Goal: Task Accomplishment & Management: Use online tool/utility

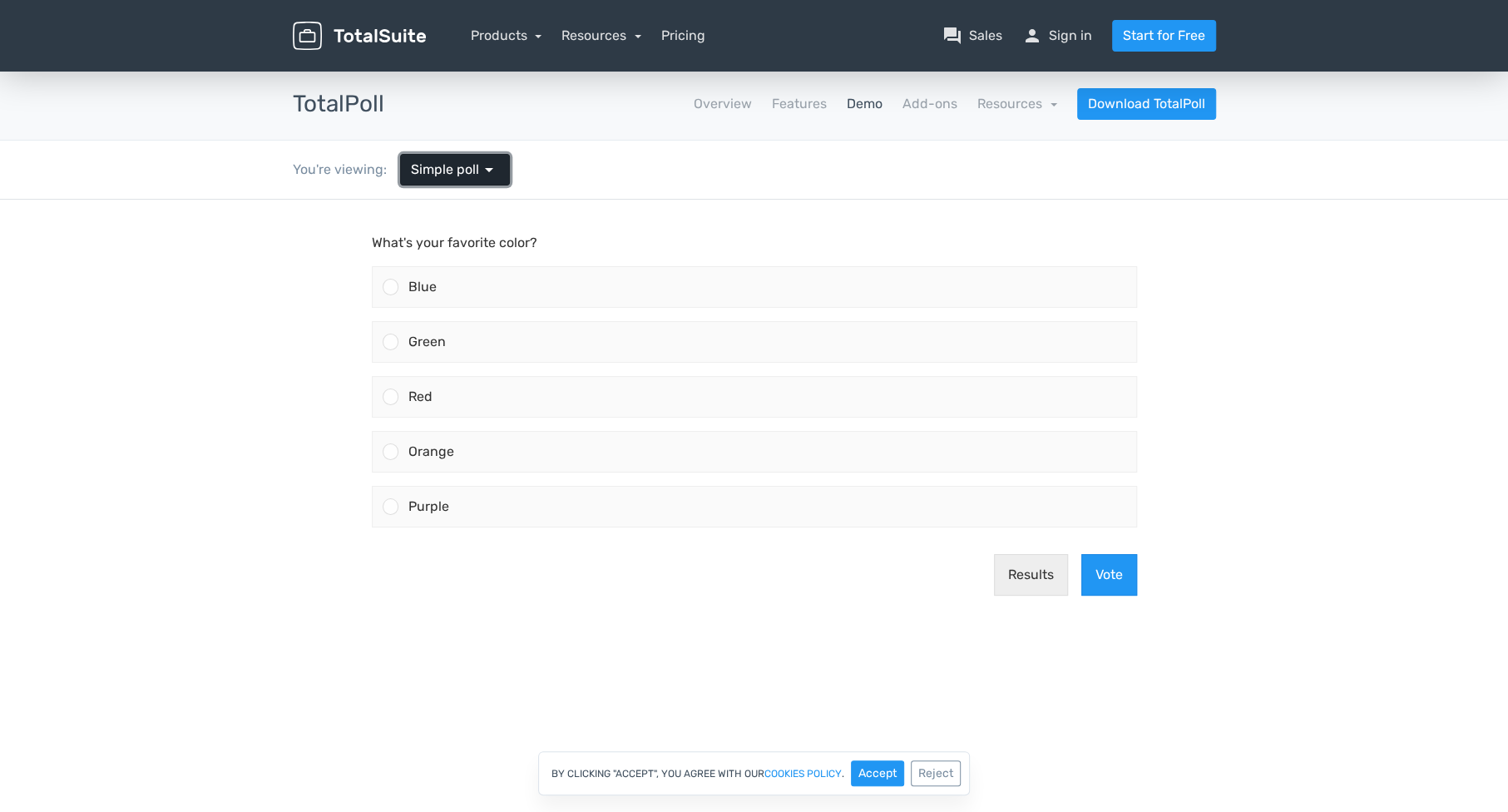
click at [482, 160] on span "arrow_drop_down" at bounding box center [489, 170] width 20 height 20
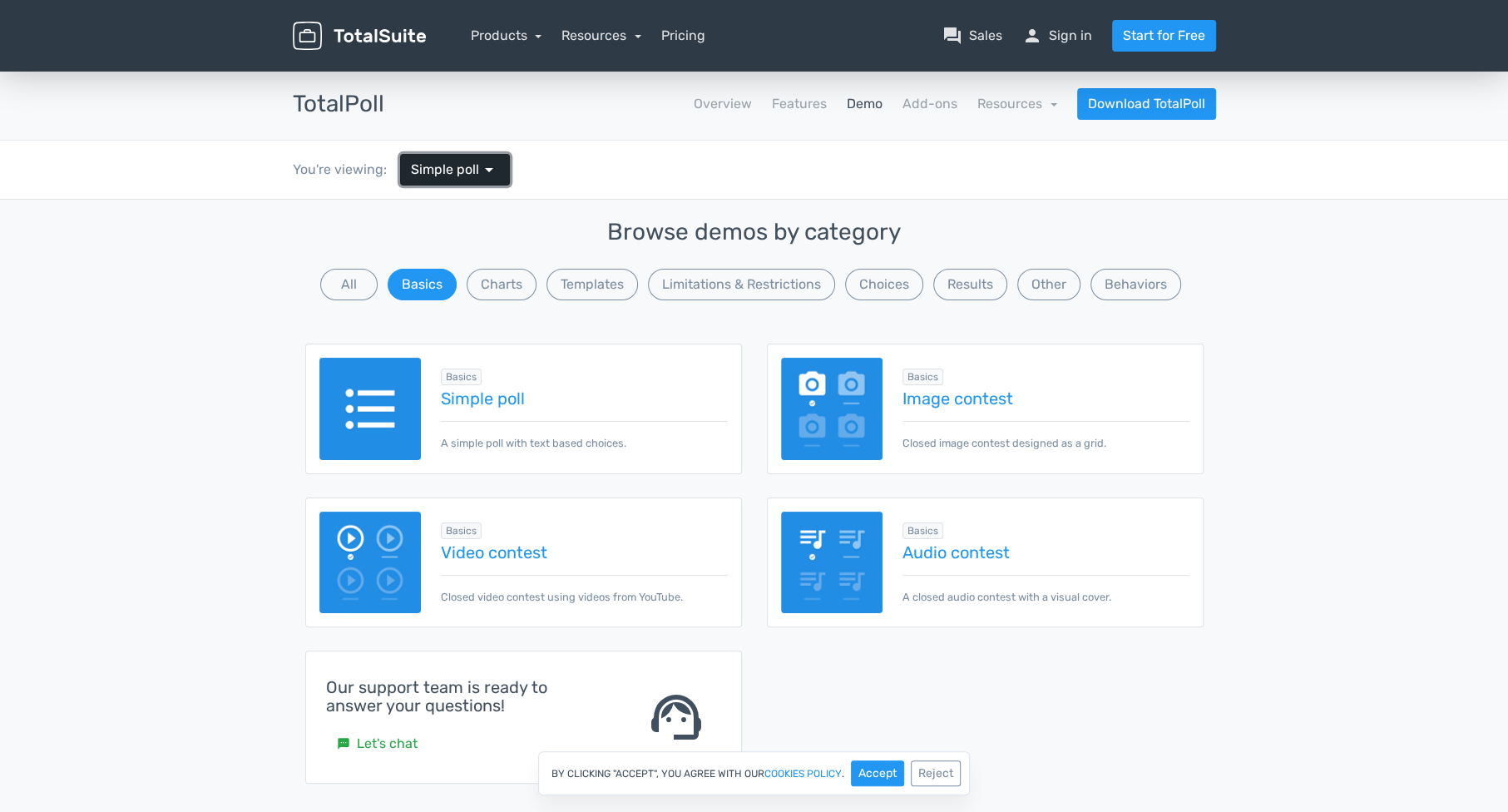
click at [491, 179] on link "Simple poll arrow_drop_down" at bounding box center [455, 170] width 110 height 32
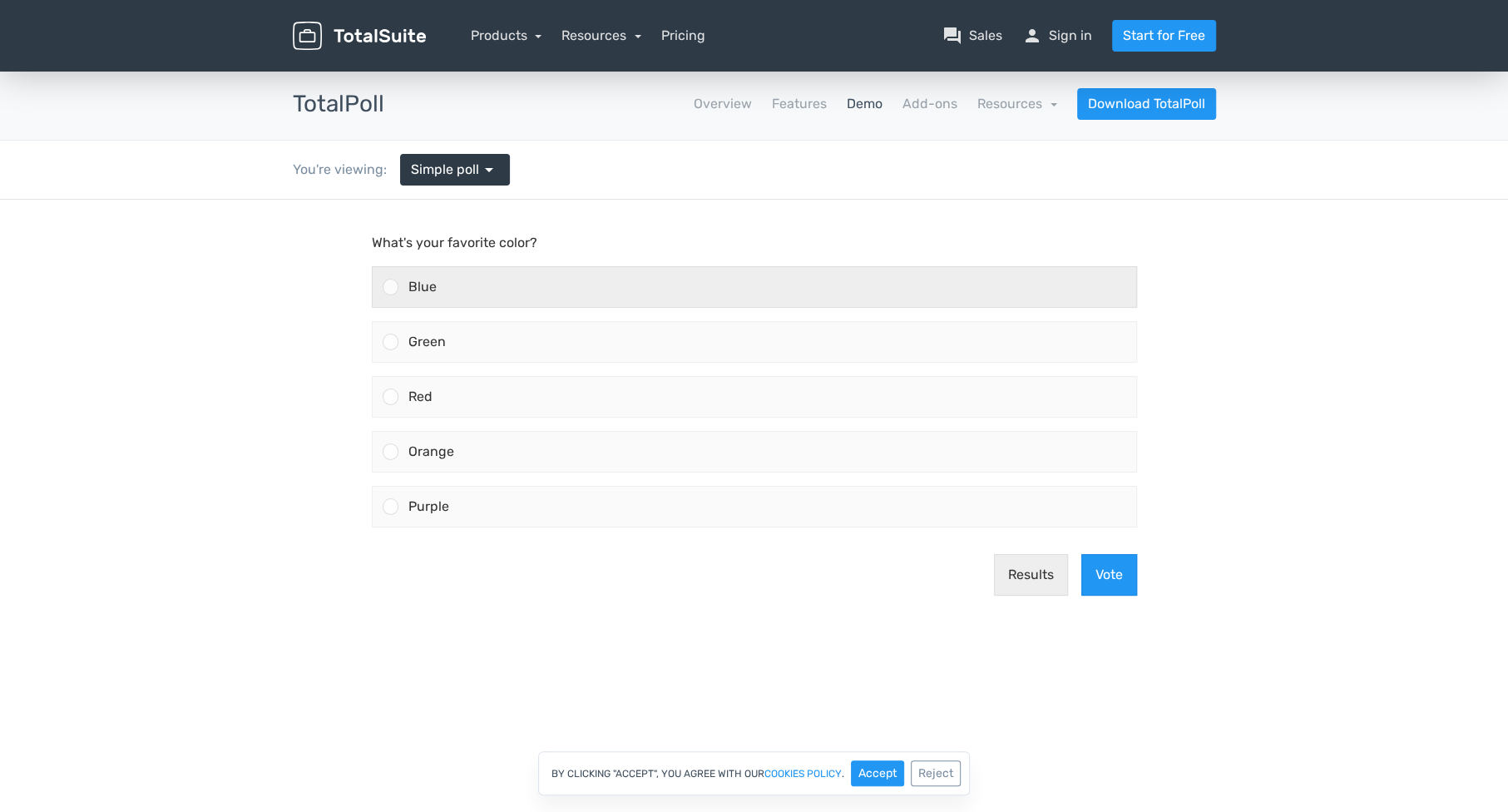
click at [471, 286] on div "Blue" at bounding box center [767, 286] width 738 height 40
click at [390, 287] on input "Blue" at bounding box center [390, 287] width 0 height 0
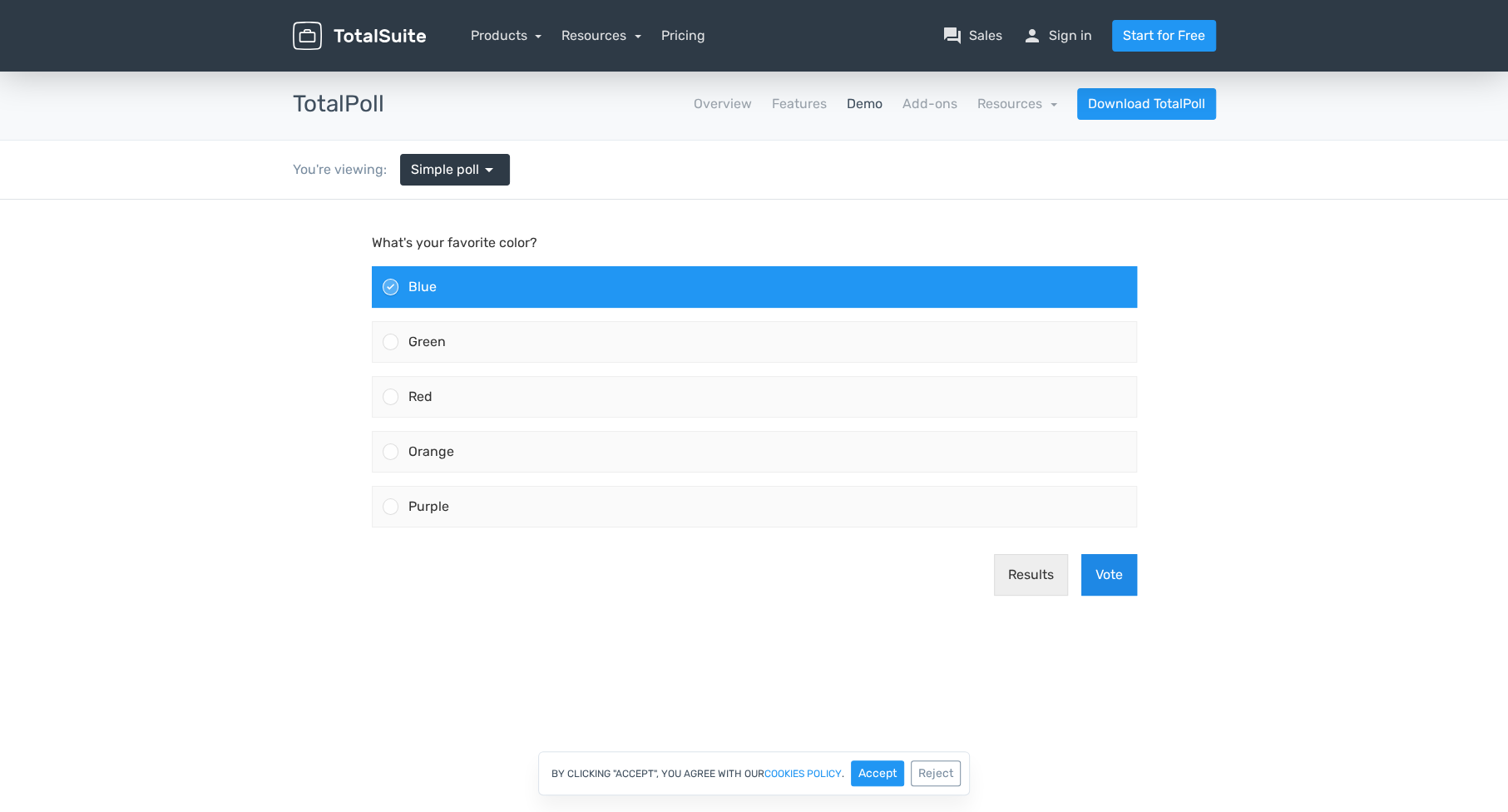
click at [1097, 564] on button "Vote" at bounding box center [1110, 574] width 56 height 41
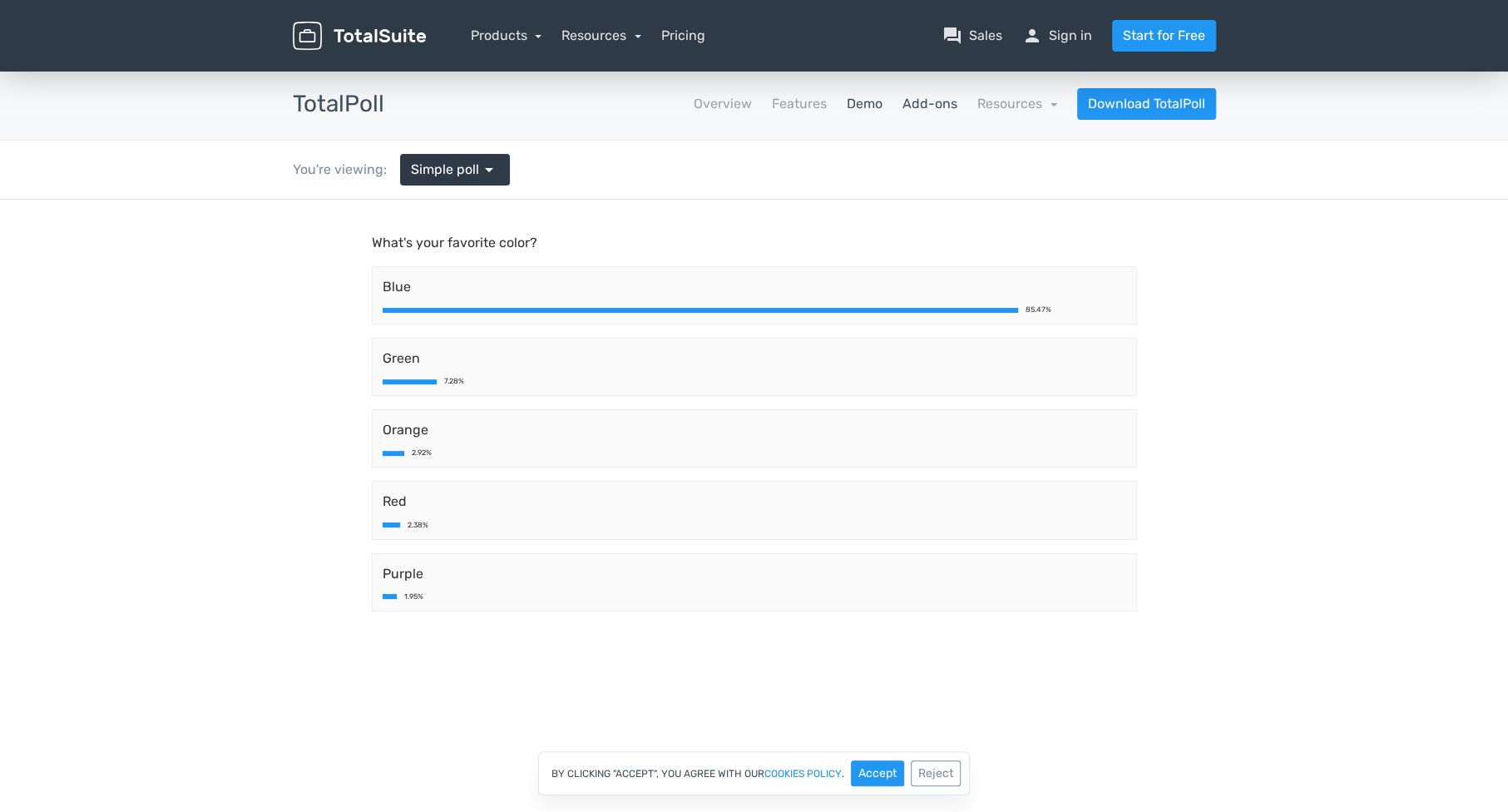
click at [952, 104] on link "Add-ons" at bounding box center [930, 104] width 55 height 20
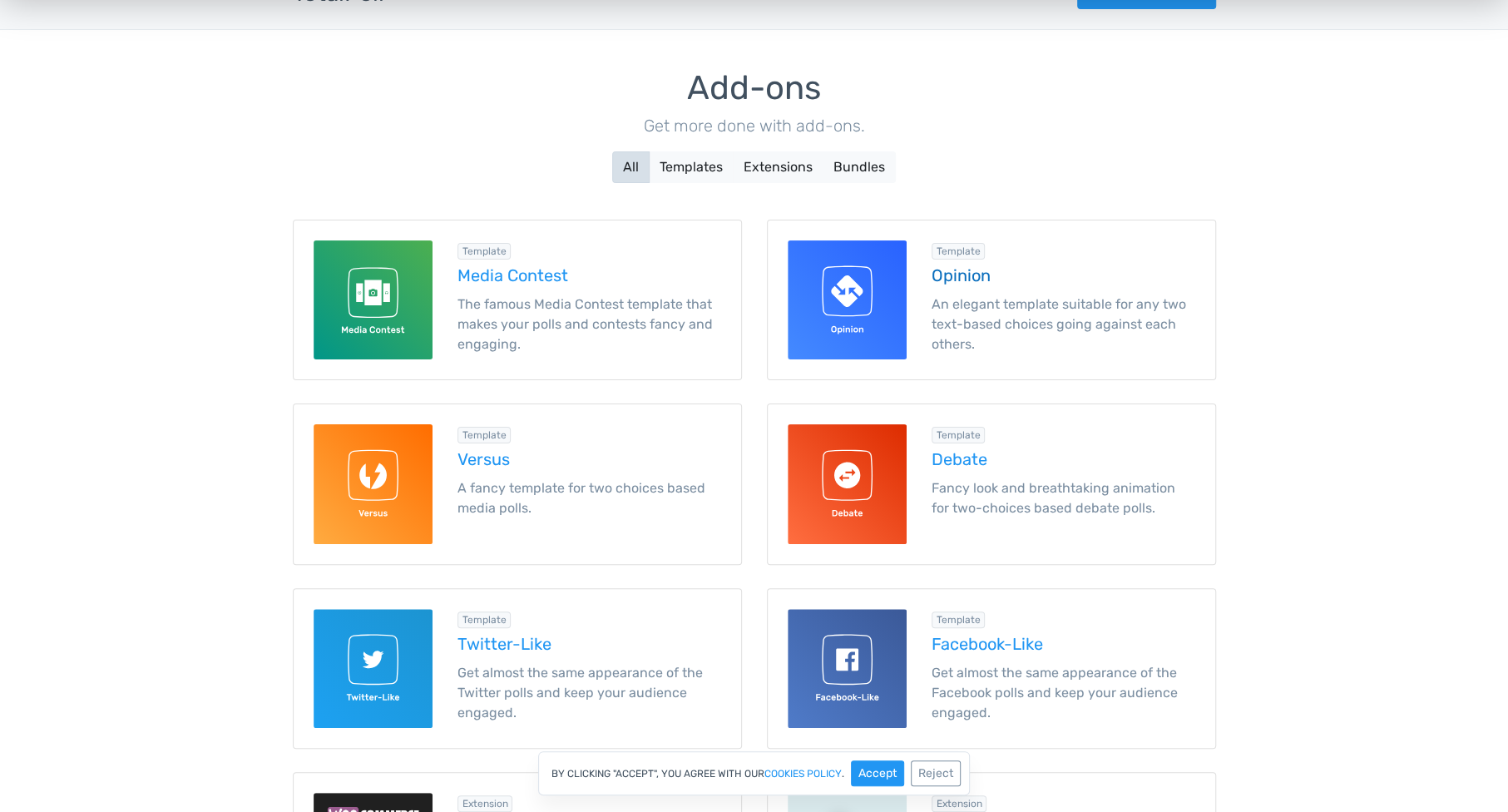
scroll to position [93, 0]
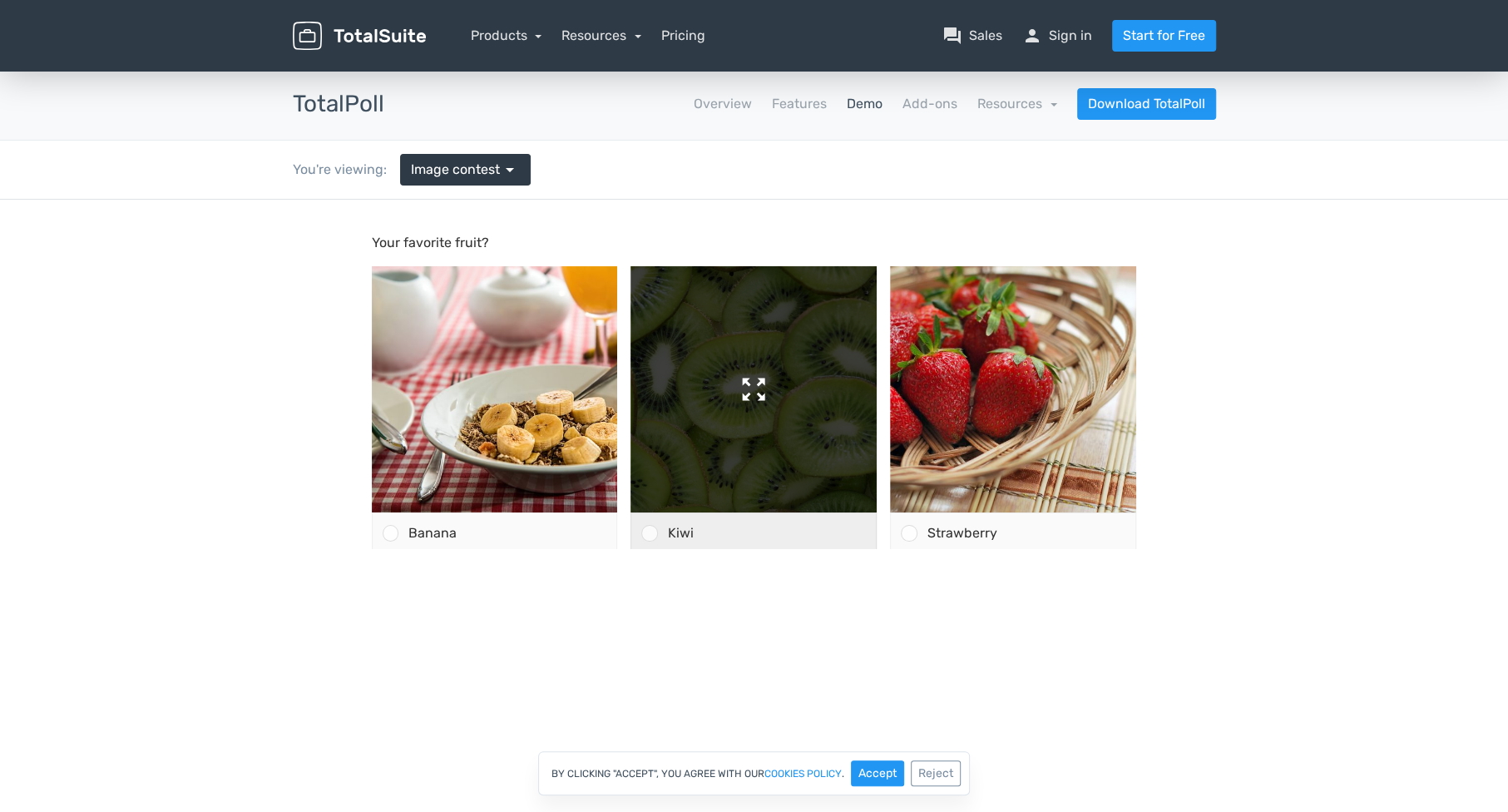
click at [797, 447] on img at bounding box center [754, 389] width 246 height 246
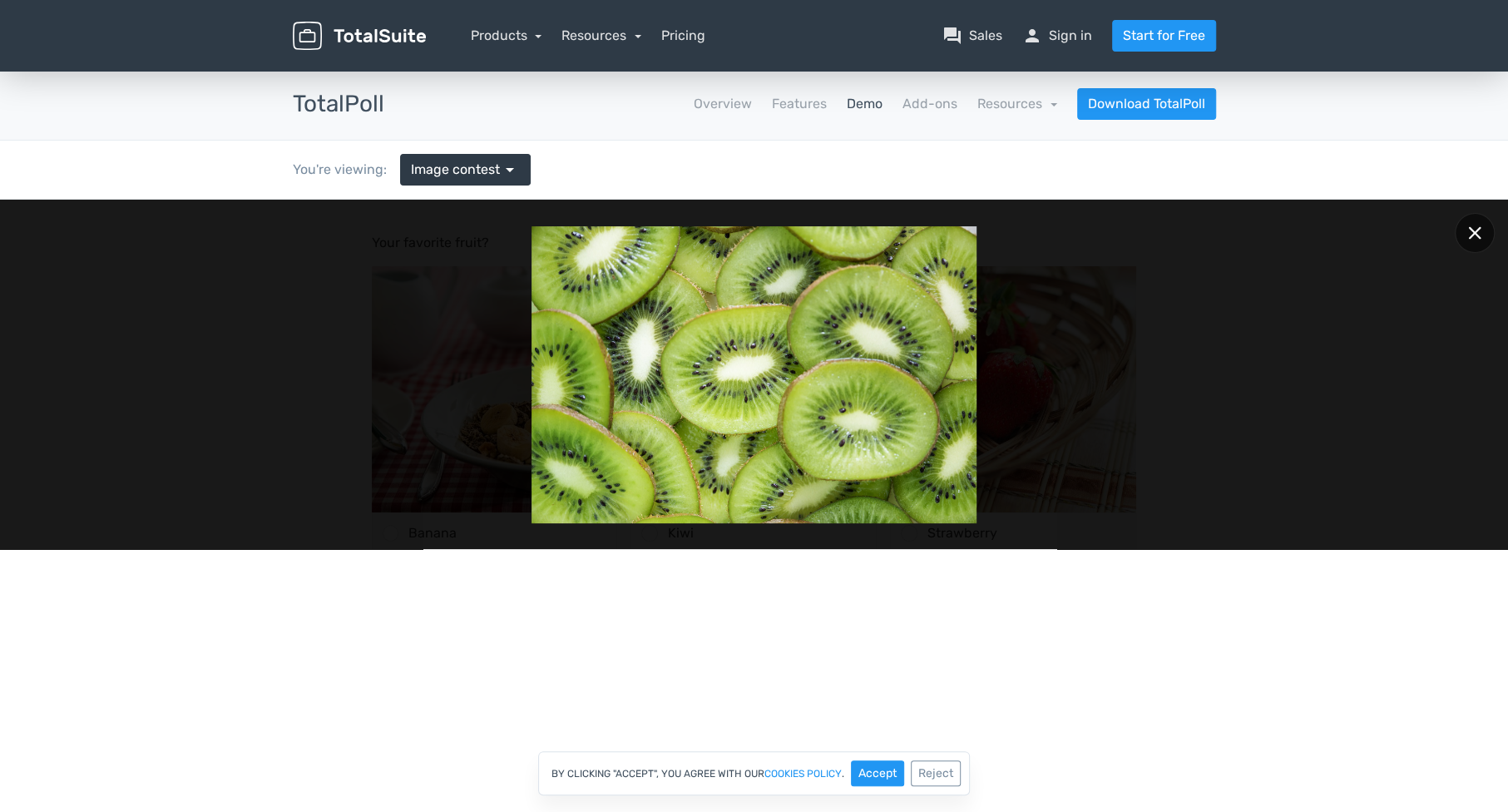
click at [1471, 241] on div at bounding box center [1474, 232] width 40 height 40
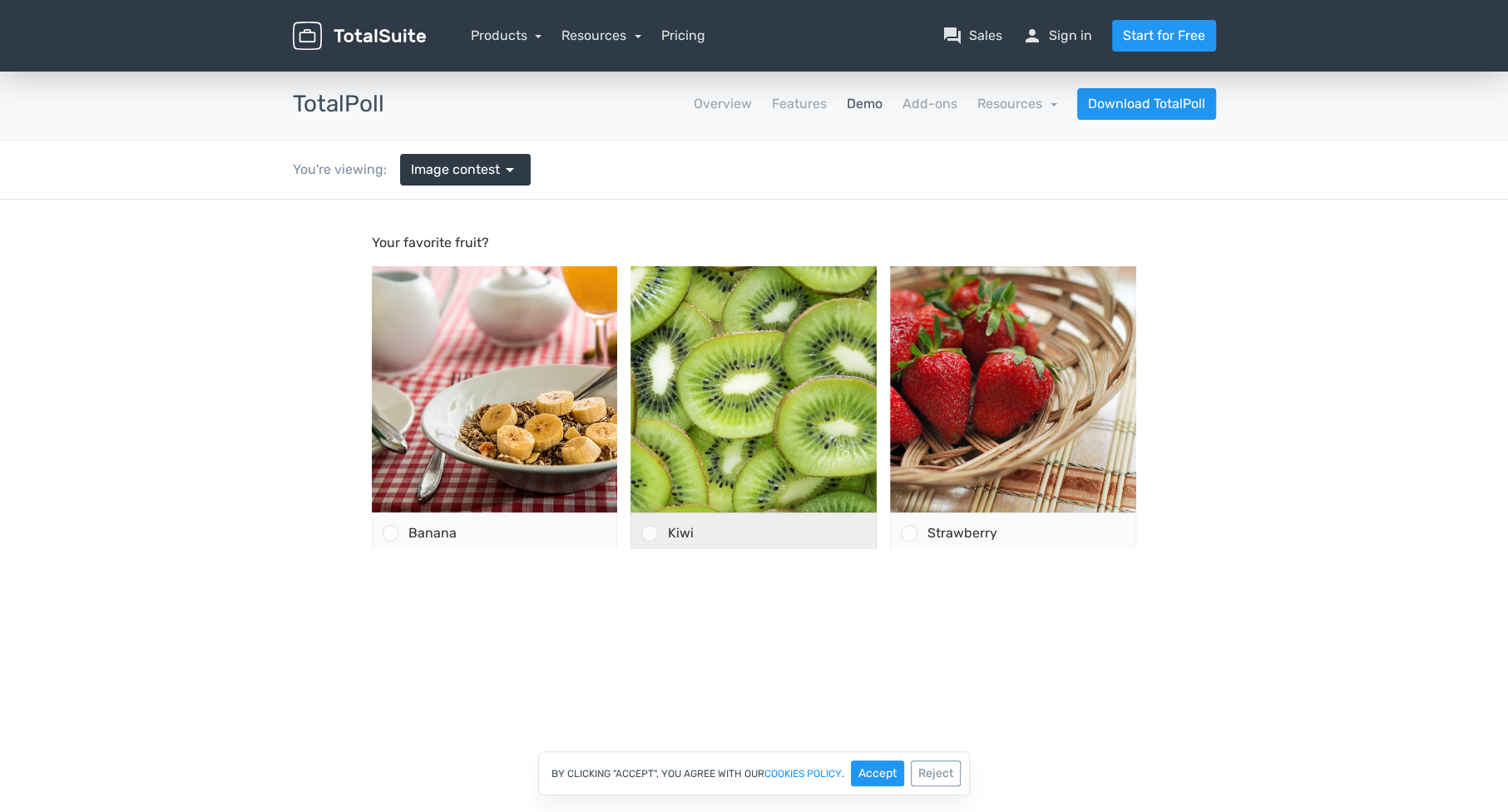
click at [672, 532] on span "Kiwi" at bounding box center [681, 532] width 26 height 16
click at [650, 533] on input "Kiwi" at bounding box center [650, 533] width 0 height 0
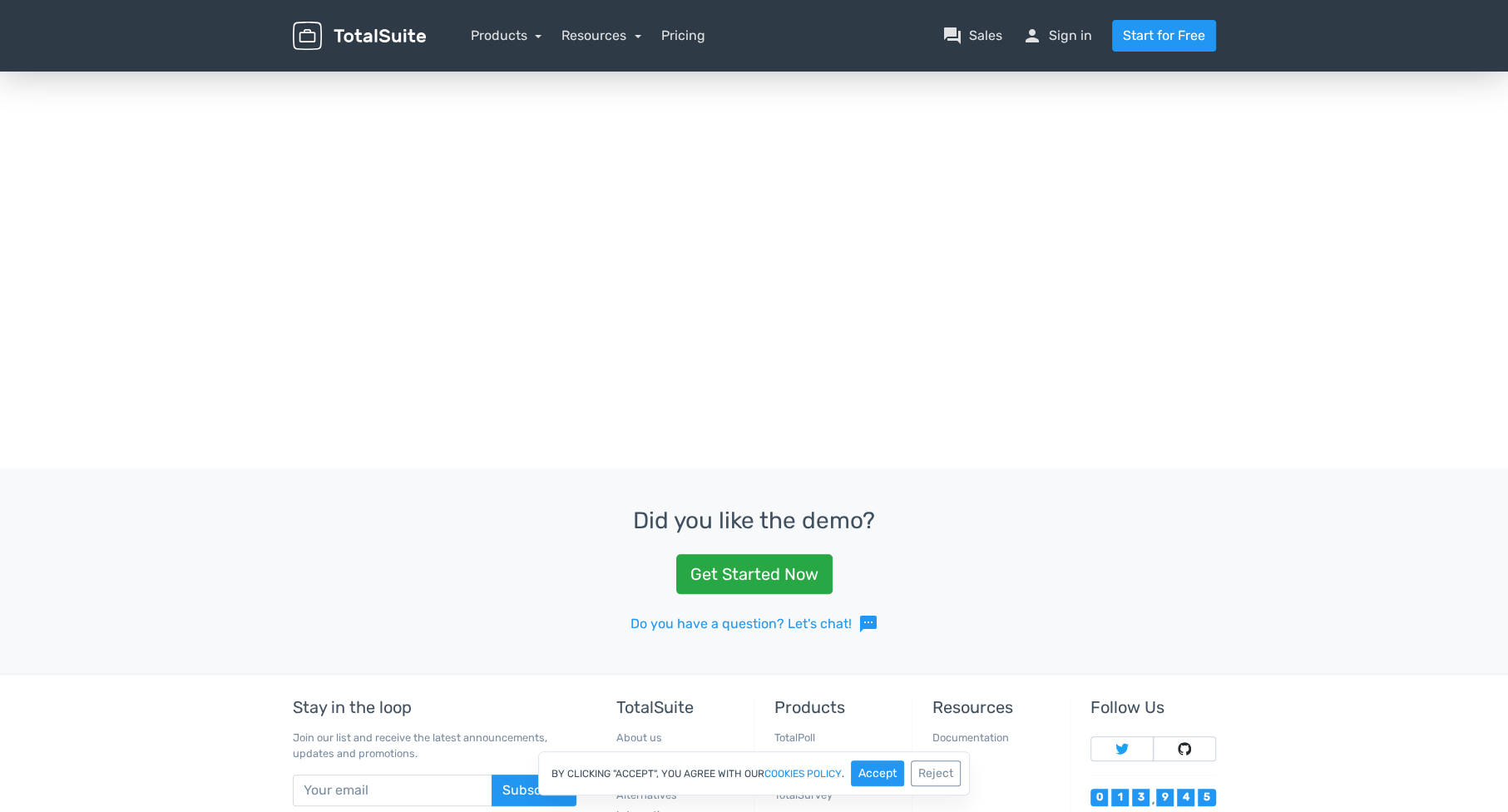
scroll to position [646, 0]
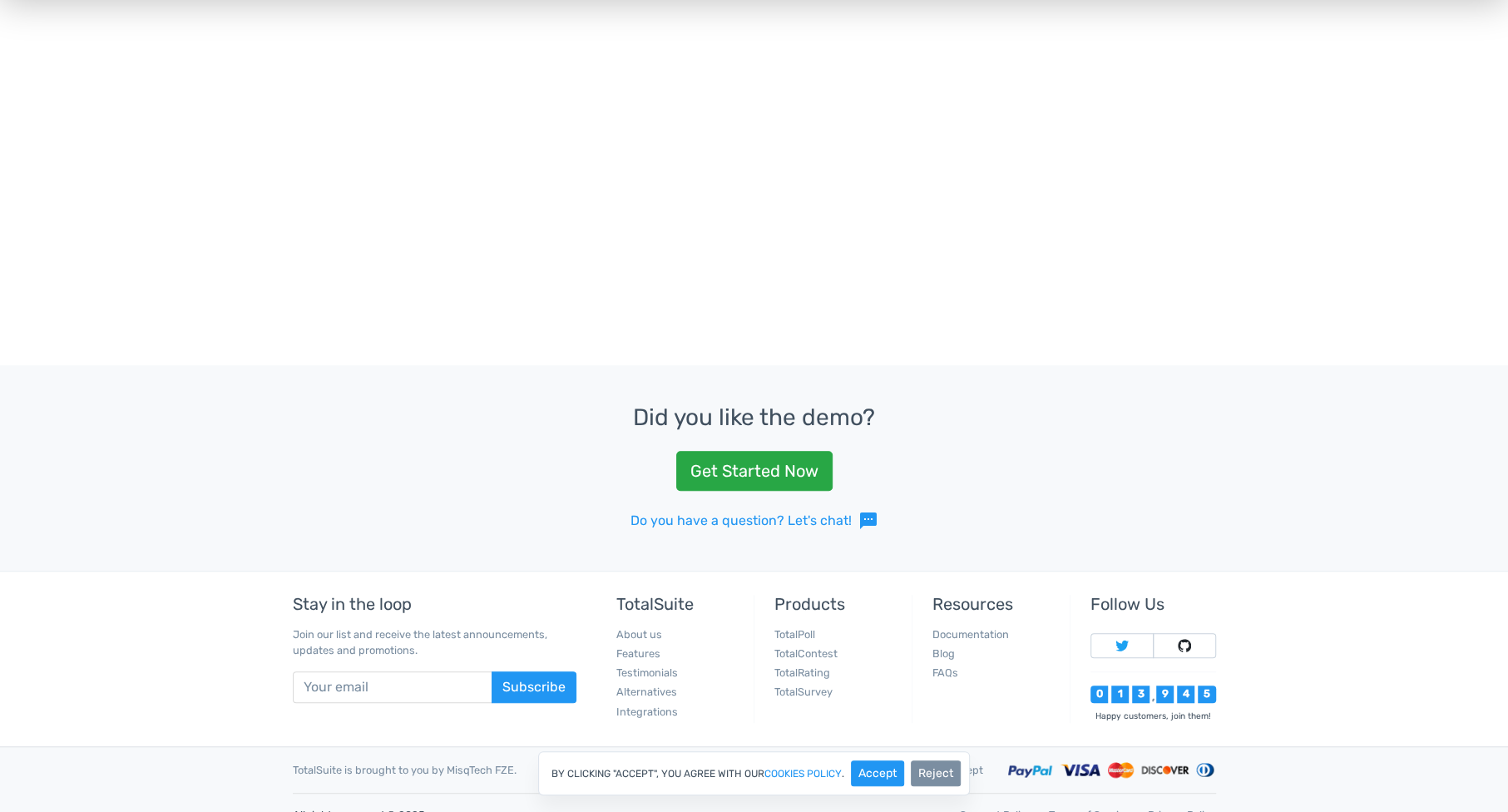
click at [950, 774] on button "Reject" at bounding box center [935, 773] width 50 height 26
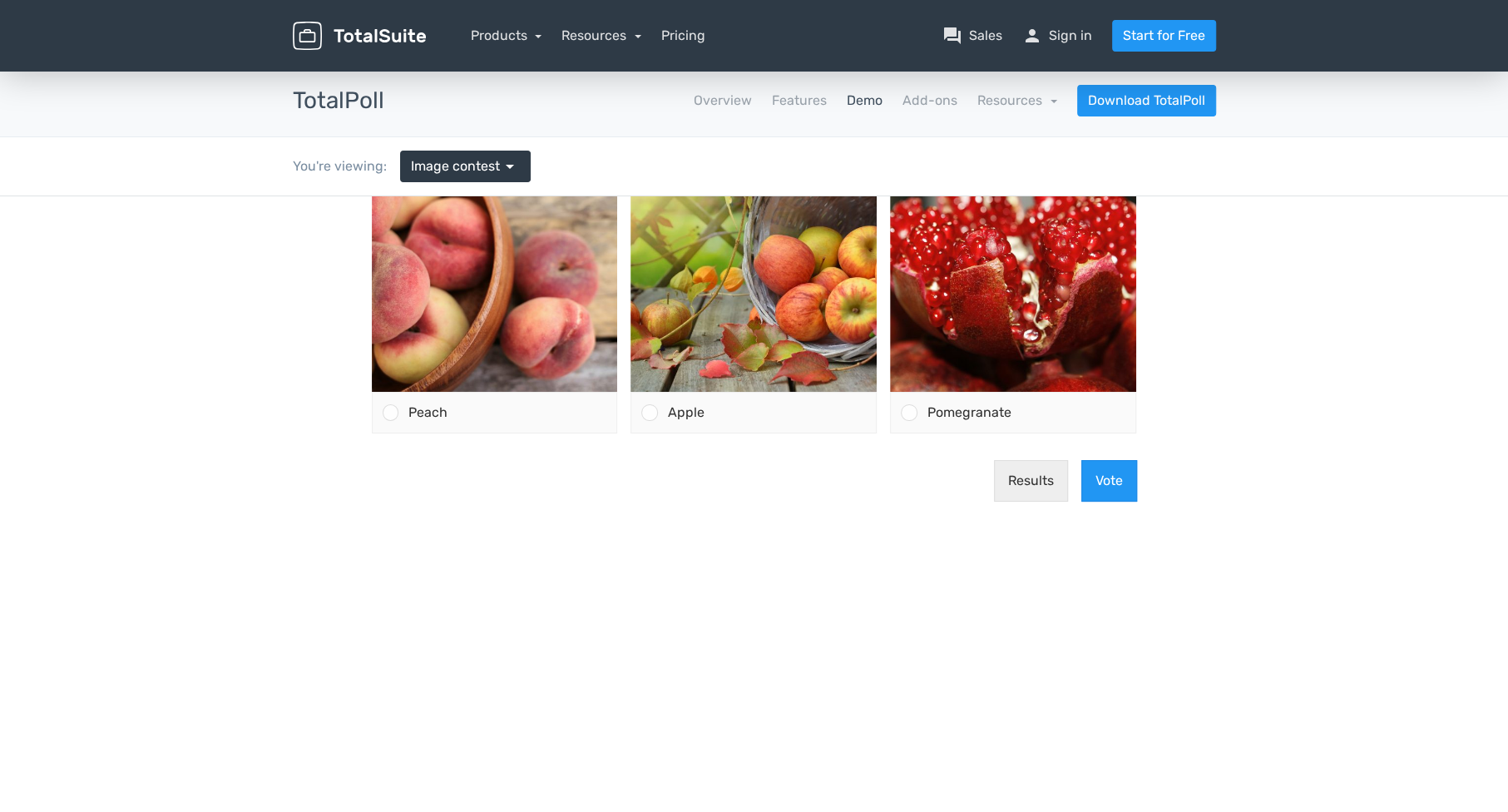
scroll to position [0, 0]
